Goal: Understand process/instructions: Learn how to perform a task or action

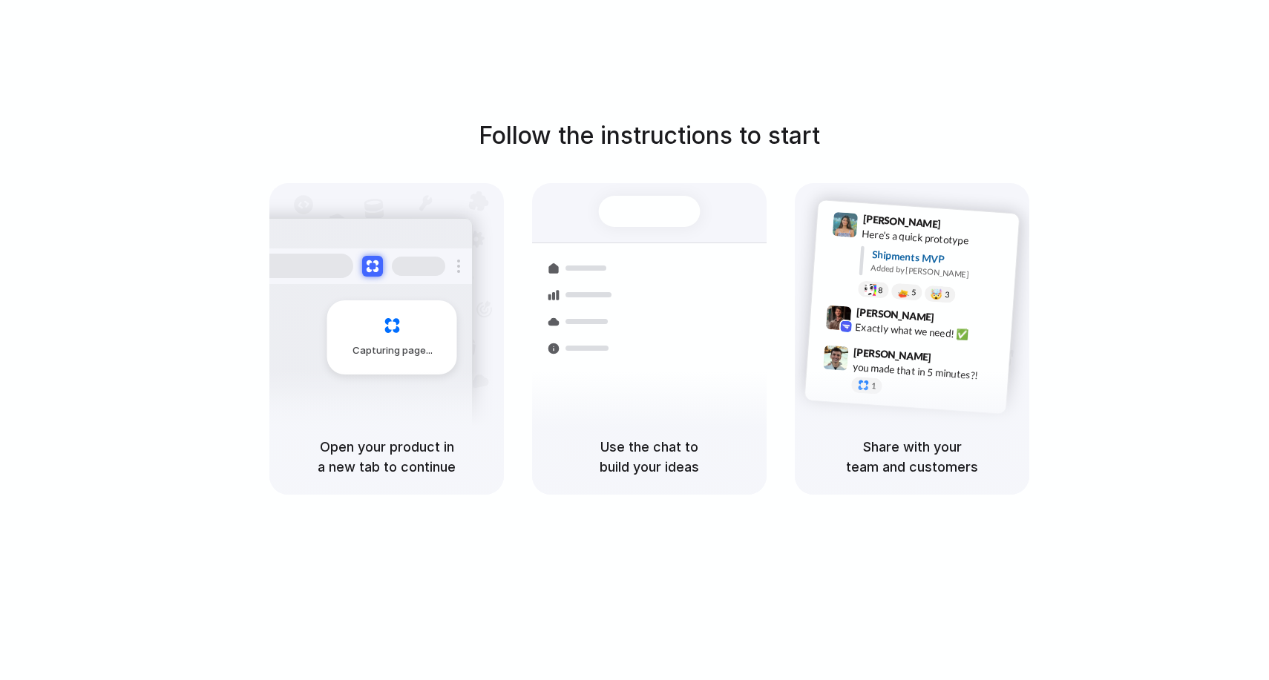
click at [1026, 334] on div "[PERSON_NAME] 9:41 AM Here's a quick prototype Shipments MVP Added by [PERSON_N…" at bounding box center [912, 301] width 234 height 236
click at [849, 342] on div "[PERSON_NAME] 9:47 AM you made that in 5 minutes?! 1" at bounding box center [907, 373] width 205 height 70
click at [709, 333] on div "Express delivery to [GEOGRAPHIC_DATA]" at bounding box center [749, 347] width 160 height 29
click at [497, 285] on div "Capturing page" at bounding box center [386, 301] width 234 height 236
click at [643, 210] on div at bounding box center [650, 211] width 102 height 31
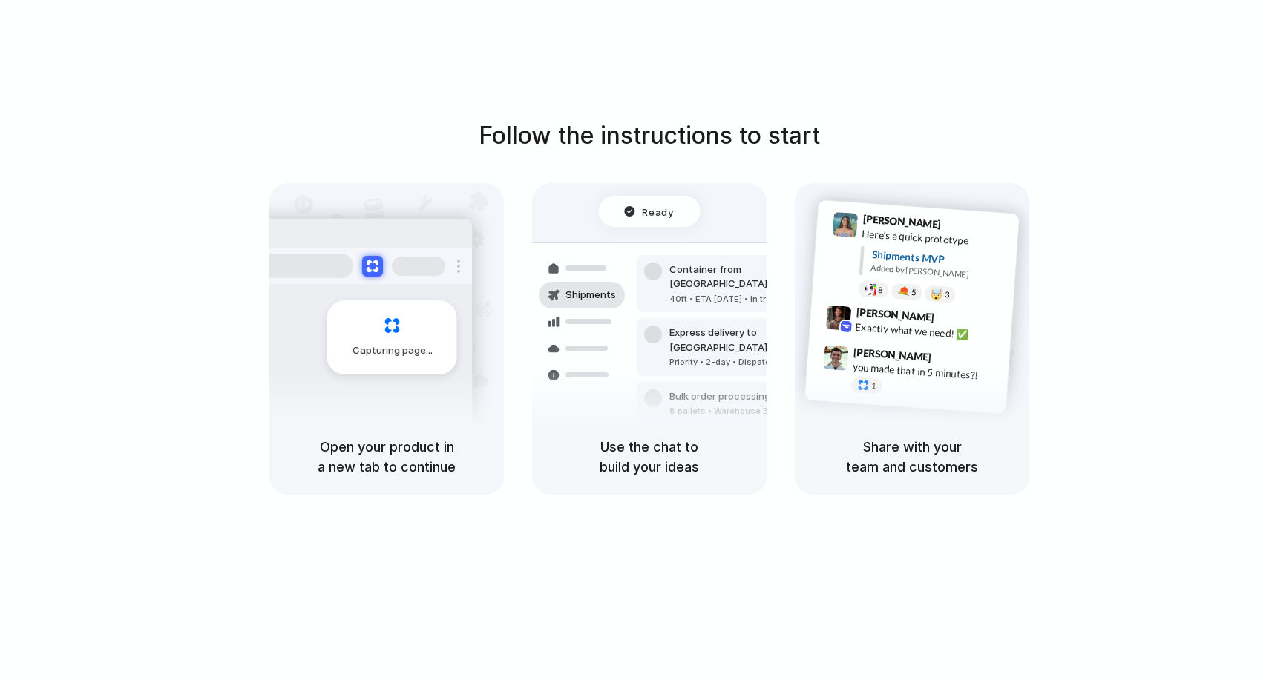
click at [746, 508] on div "Follow the instructions to start Capturing page Open your product in a new tab …" at bounding box center [649, 355] width 1299 height 710
